Goal: Task Accomplishment & Management: Use online tool/utility

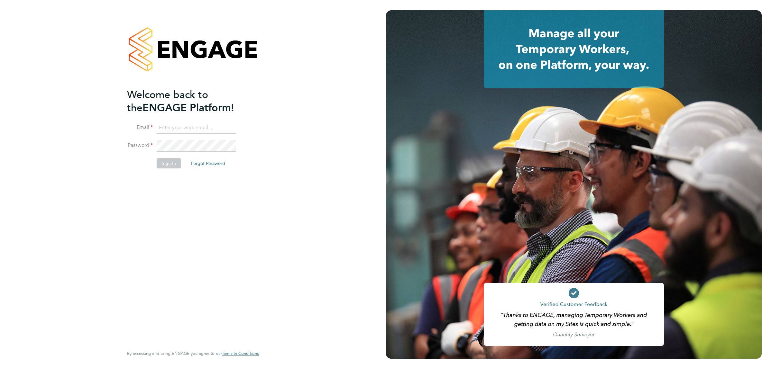
type input "[EMAIL_ADDRESS][DOMAIN_NAME]"
click at [166, 162] on button "Sign In" at bounding box center [169, 163] width 24 height 10
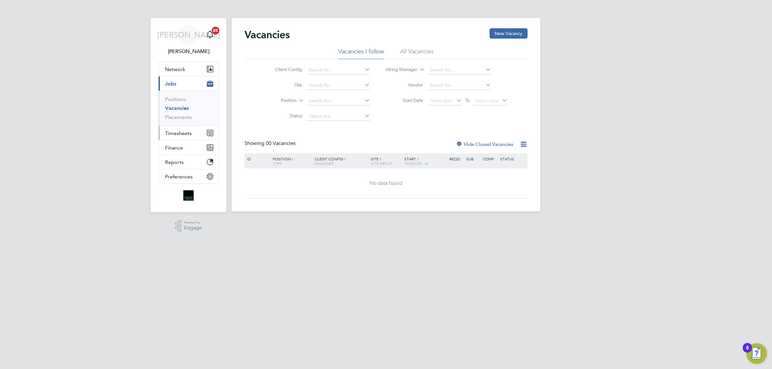
click at [181, 130] on button "Timesheets" at bounding box center [189, 133] width 60 height 14
click at [179, 116] on link "Timesheets" at bounding box center [178, 114] width 27 height 6
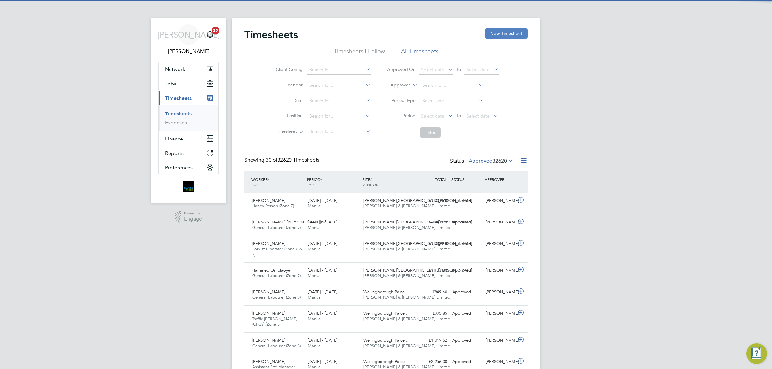
click at [512, 32] on button "New Timesheet" at bounding box center [506, 33] width 42 height 10
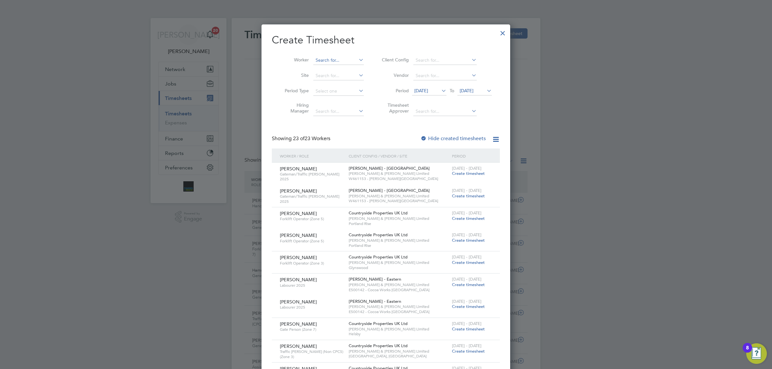
click at [321, 59] on input at bounding box center [338, 60] width 51 height 9
click at [324, 65] on li "[PERSON_NAME]" at bounding box center [346, 69] width 66 height 9
type input "[PERSON_NAME]"
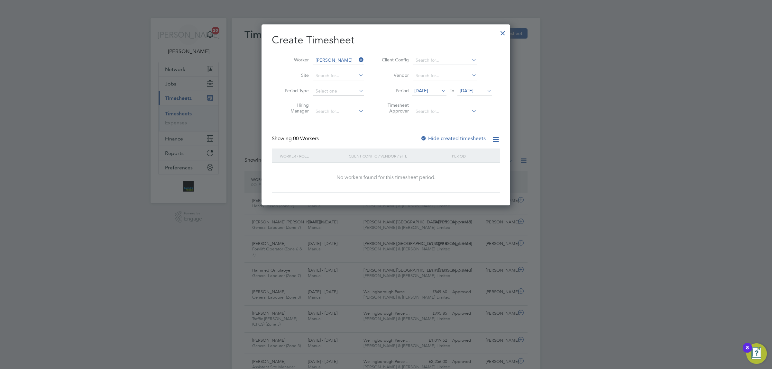
click at [431, 136] on label "Hide created timesheets" at bounding box center [453, 138] width 65 height 6
click at [476, 87] on span "[DATE]" at bounding box center [475, 91] width 34 height 9
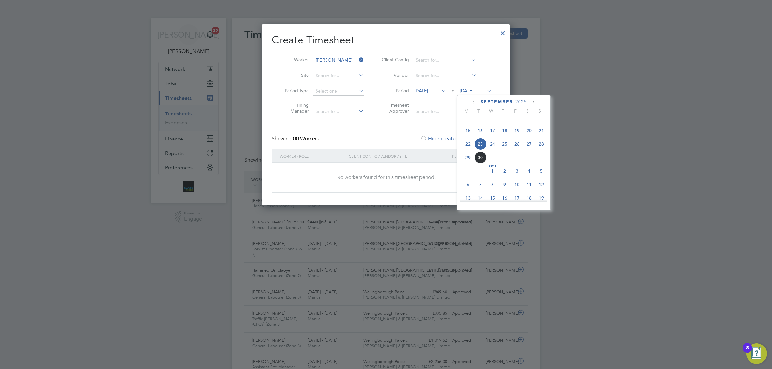
click at [546, 150] on span "28" at bounding box center [541, 144] width 12 height 12
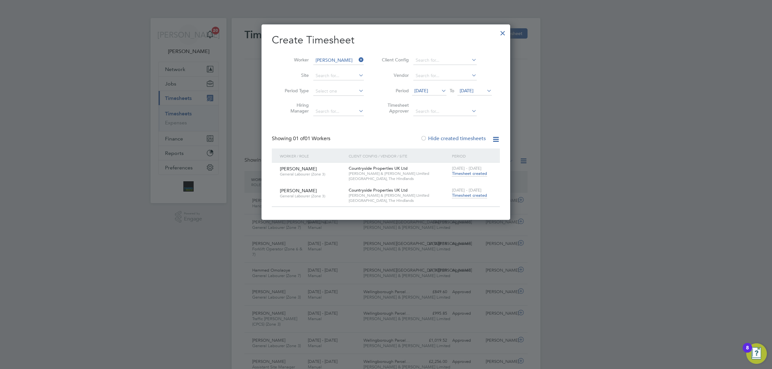
click at [475, 195] on span "Timesheet created" at bounding box center [469, 196] width 35 height 6
